Goal: Task Accomplishment & Management: Use online tool/utility

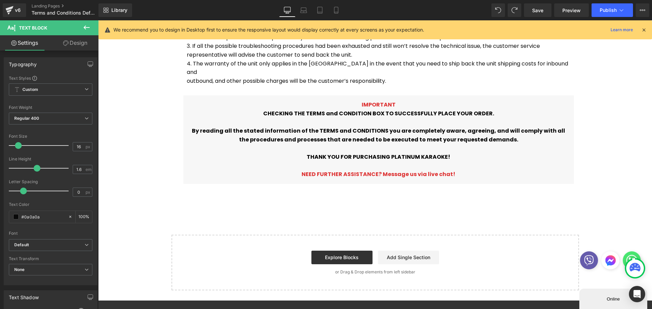
scroll to position [22, 544]
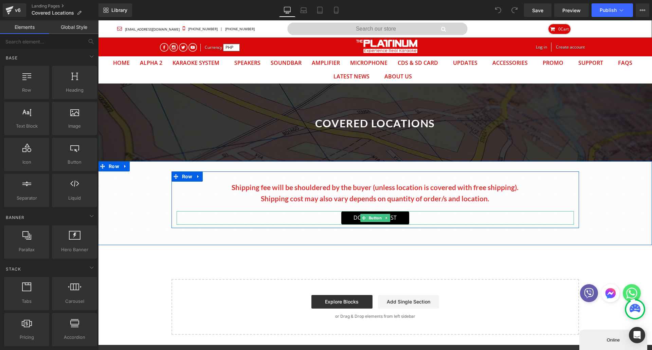
click at [375, 218] on span "Button" at bounding box center [375, 218] width 16 height 8
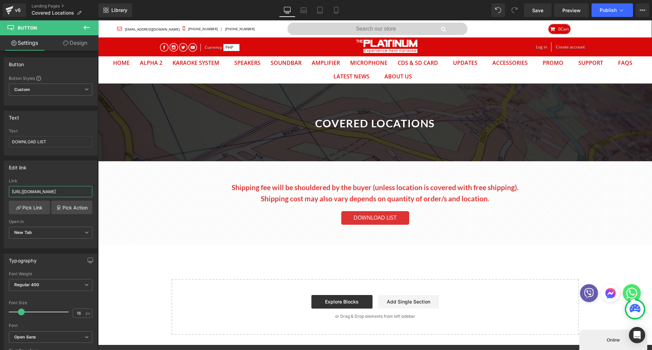
scroll to position [0, 76]
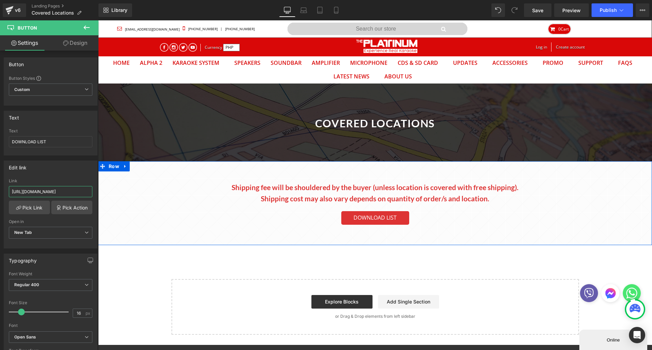
drag, startPoint x: 171, startPoint y: 215, endPoint x: 119, endPoint y: 194, distance: 56.3
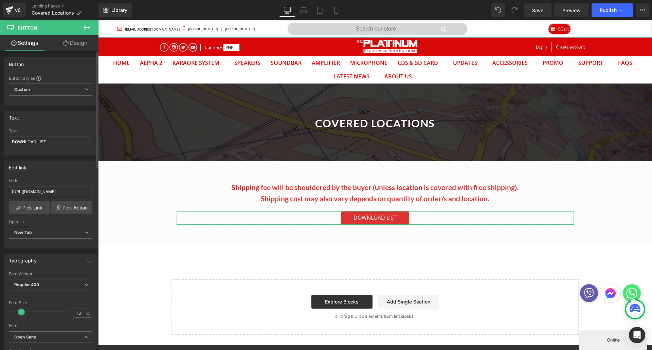
click at [74, 193] on input "https://cdn.shopify.com/s/files/1/2581/7224/files/SERVED_AREAS.xlsx?182297" at bounding box center [51, 191] width 84 height 11
click at [51, 192] on input "https://cdn.shopify.com/s/files/1/2581/7224/files/SERVED_AREAS.xlsx?182297" at bounding box center [51, 191] width 84 height 11
paste input "ICEABLE_AREA.xlsx?v=1754898129"
type input "https://cdn.shopify.com/s/files/1/2581/7224/files/SERVICEABLE_AREA.xlsx?v=17548…"
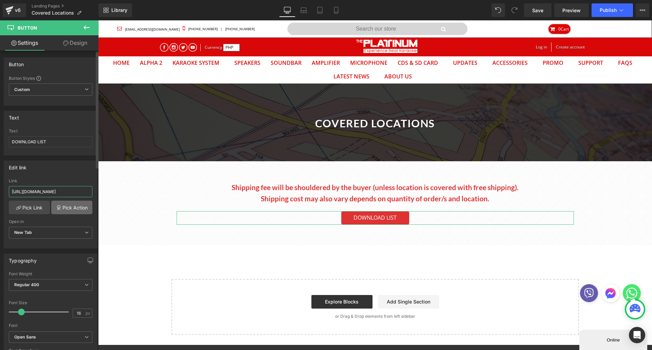
scroll to position [0, 99]
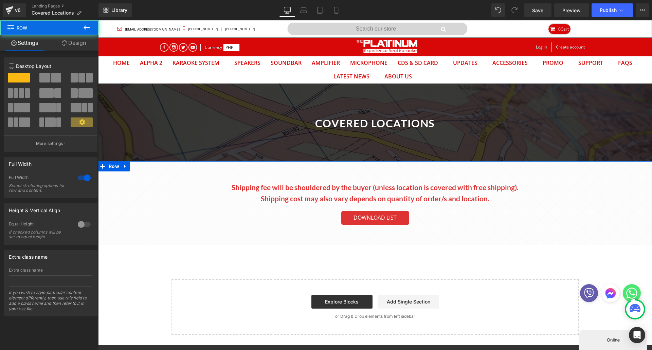
click at [148, 216] on div "Shipping fee will be shouldered by the buyer (unless location is covered with f…" at bounding box center [375, 200] width 554 height 57
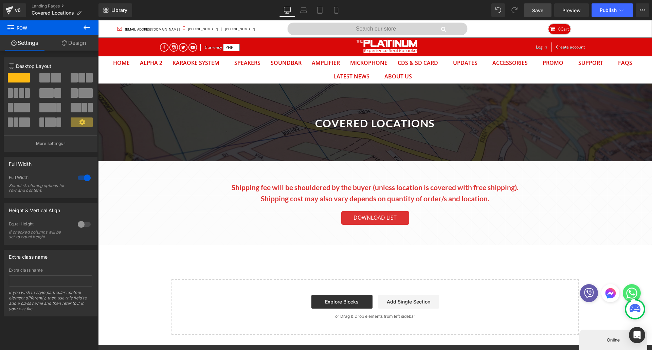
click at [532, 15] on link "Save" at bounding box center [538, 10] width 28 height 14
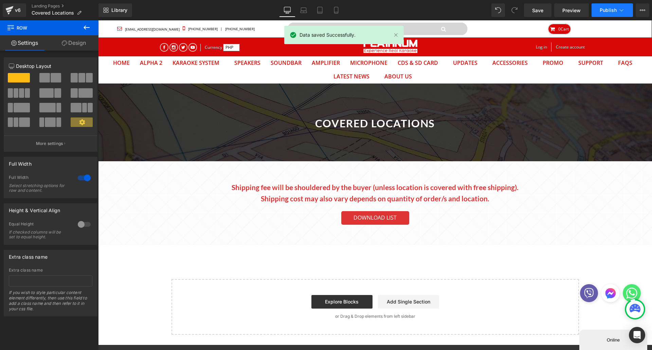
click at [616, 8] on span "Publish" at bounding box center [608, 9] width 17 height 5
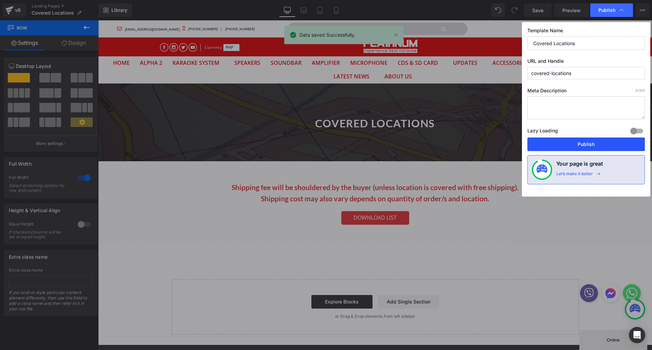
click at [593, 142] on button "Publish" at bounding box center [586, 145] width 118 height 14
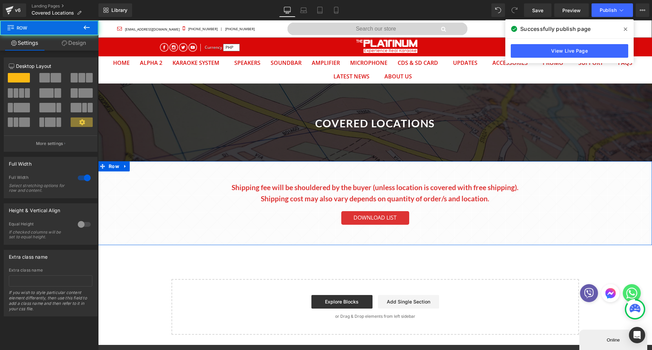
click at [111, 209] on div "Shipping fee will be shouldered by the buyer (unless location is covered with f…" at bounding box center [375, 200] width 554 height 57
click at [80, 225] on div at bounding box center [84, 224] width 16 height 11
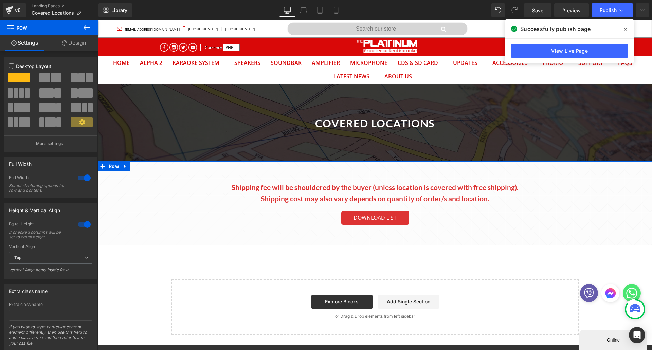
click at [80, 225] on div at bounding box center [84, 224] width 16 height 11
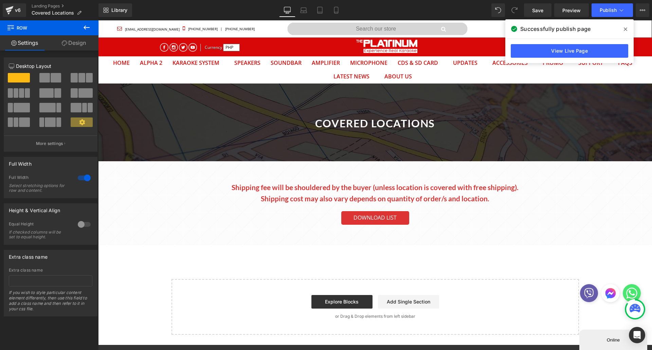
drag, startPoint x: 626, startPoint y: 28, endPoint x: 362, endPoint y: 65, distance: 266.4
click at [626, 28] on icon at bounding box center [625, 28] width 3 height 5
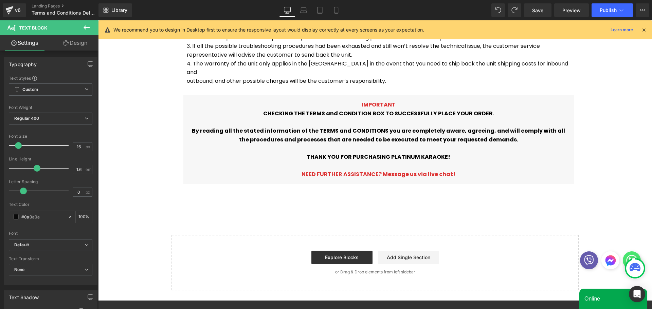
scroll to position [22, 544]
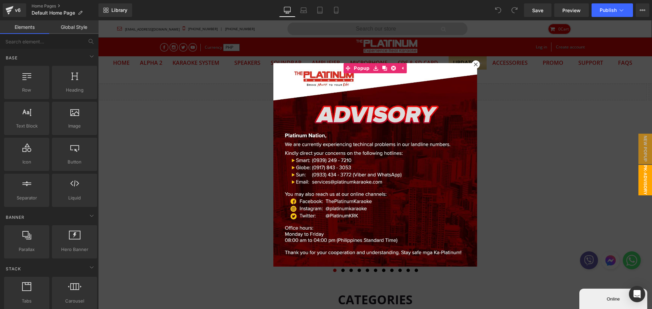
click at [474, 66] on icon at bounding box center [476, 64] width 4 height 4
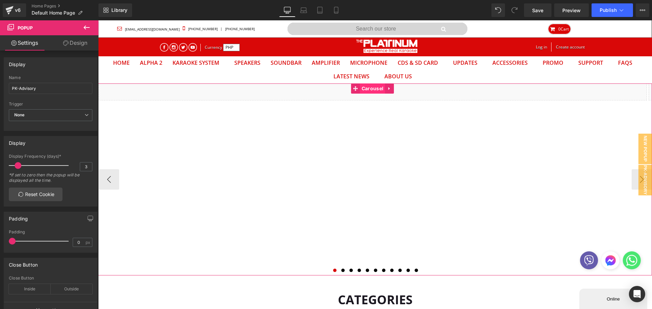
click at [371, 86] on span "Carousel" at bounding box center [372, 89] width 25 height 10
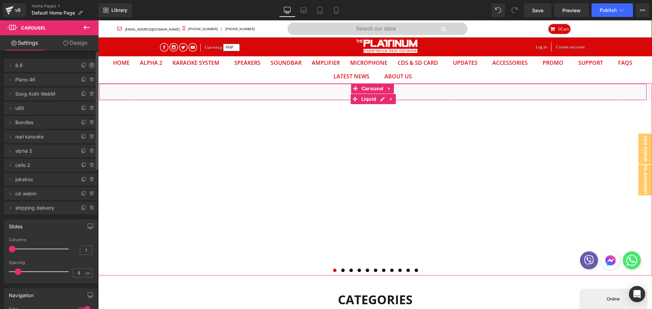
click at [91, 66] on icon at bounding box center [91, 65] width 0 height 1
click at [89, 67] on button "Delete" at bounding box center [84, 65] width 21 height 9
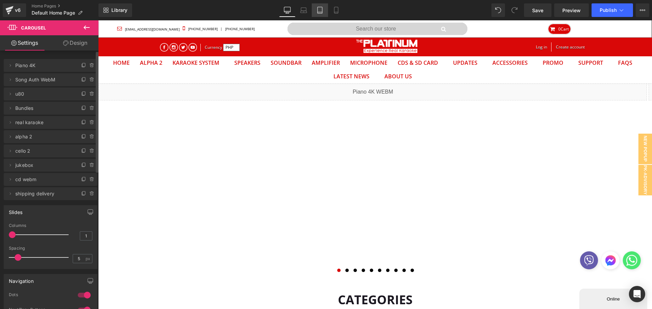
click at [320, 9] on icon at bounding box center [320, 10] width 7 height 7
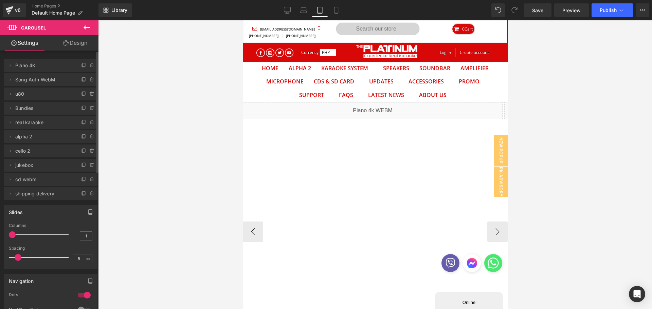
scroll to position [35, 255]
click at [371, 106] on div "Liquid Liquid Liquid Liquid" at bounding box center [374, 232] width 265 height 260
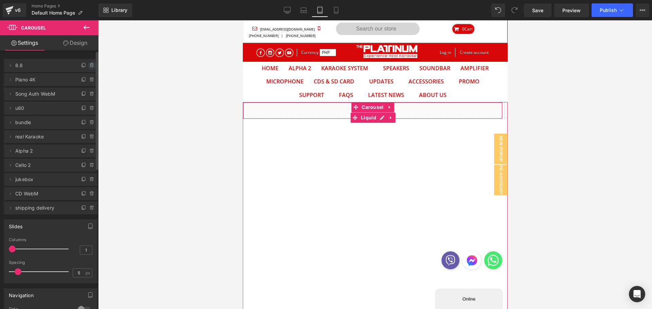
click at [89, 66] on icon at bounding box center [91, 65] width 5 height 5
click at [87, 68] on button "Delete" at bounding box center [84, 65] width 21 height 9
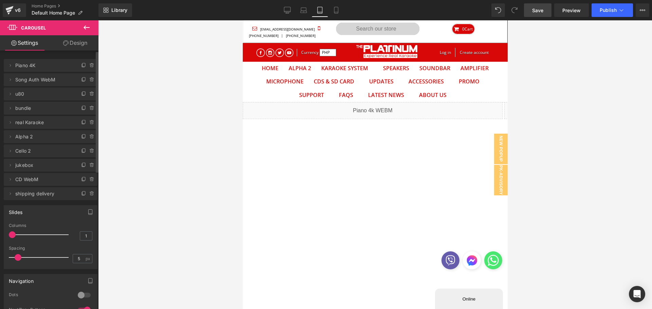
drag, startPoint x: 541, startPoint y: 13, endPoint x: 179, endPoint y: 43, distance: 363.3
click at [541, 13] on span "Save" at bounding box center [537, 10] width 11 height 7
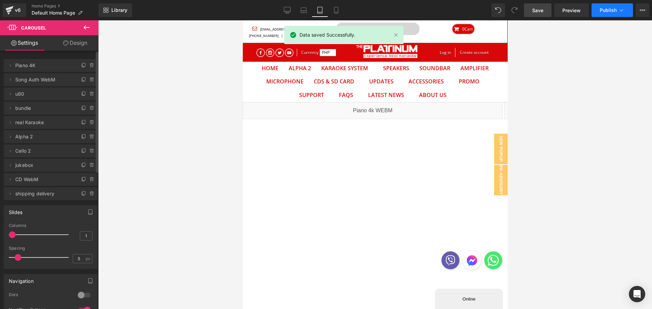
click at [609, 10] on span "Publish" at bounding box center [608, 9] width 17 height 5
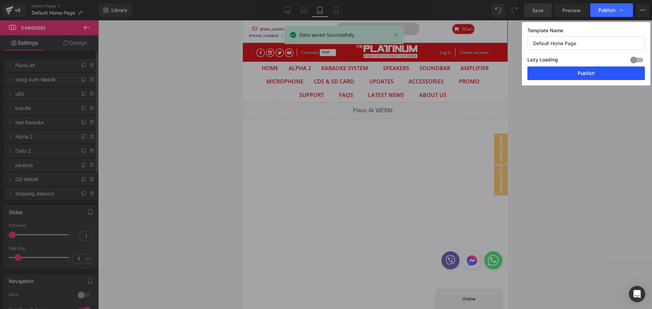
click at [562, 73] on button "Publish" at bounding box center [586, 74] width 118 height 14
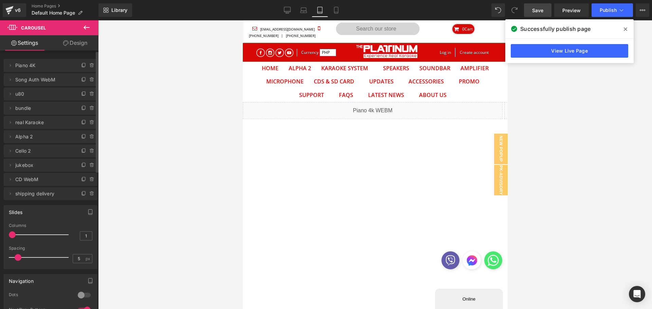
click at [624, 29] on icon at bounding box center [625, 28] width 3 height 5
